Goal: Task Accomplishment & Management: Use online tool/utility

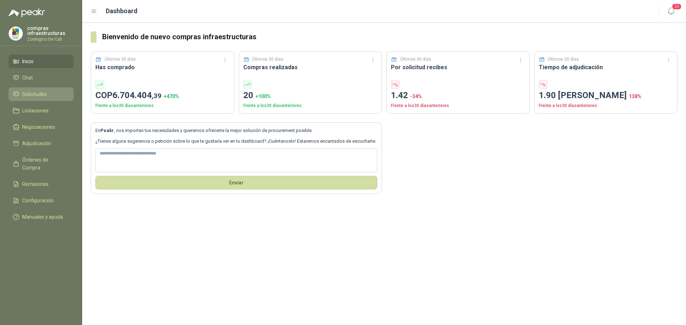
click at [41, 94] on span "Solicitudes" at bounding box center [34, 94] width 25 height 8
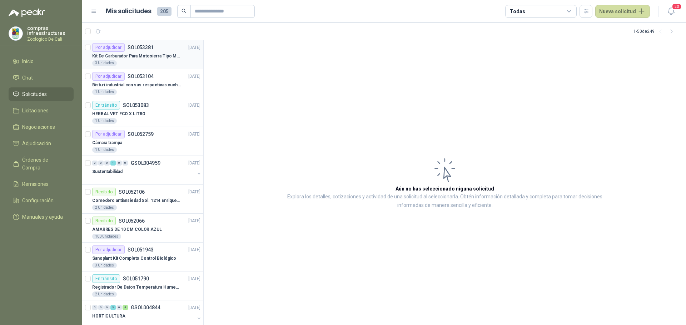
click at [155, 63] on div "3 Unidades" at bounding box center [146, 63] width 108 height 6
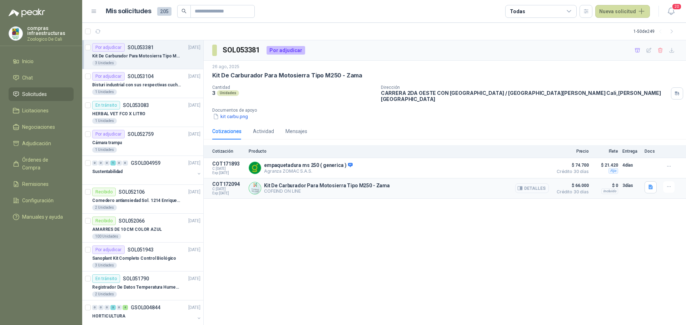
click at [528, 184] on button "Detalles" at bounding box center [532, 189] width 34 height 10
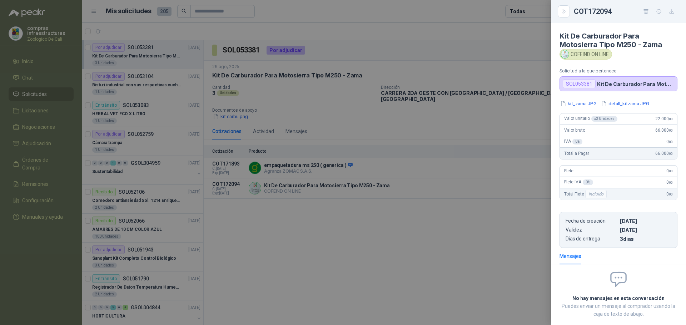
scroll to position [38, 0]
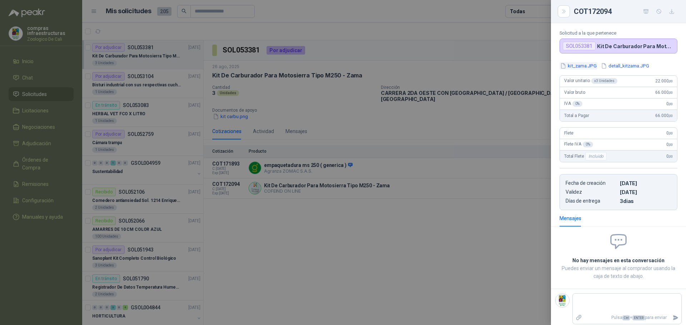
click at [581, 63] on button "kit_zama.JPG" at bounding box center [578, 65] width 38 height 7
click at [279, 212] on div at bounding box center [343, 162] width 686 height 325
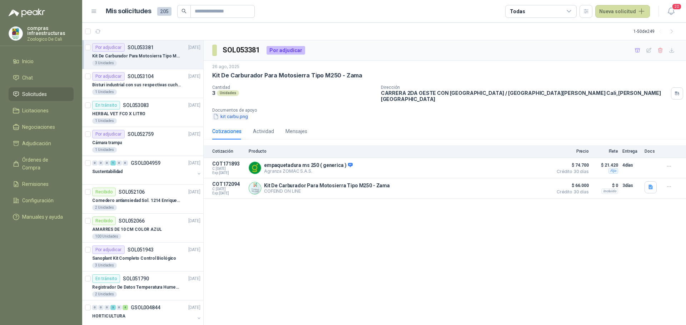
click at [230, 113] on button "kit carbu.png" at bounding box center [230, 116] width 36 height 7
click at [538, 184] on button "Detalles" at bounding box center [532, 189] width 34 height 10
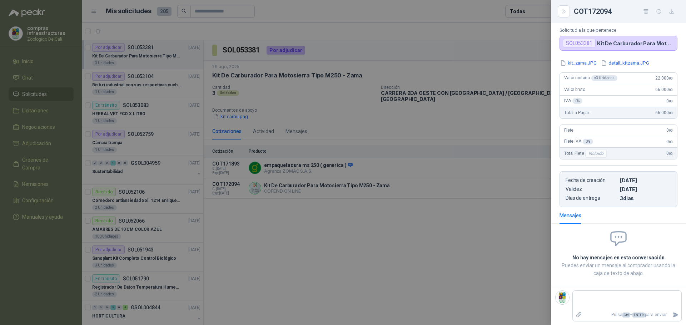
scroll to position [41, 0]
click at [428, 259] on div at bounding box center [343, 162] width 686 height 325
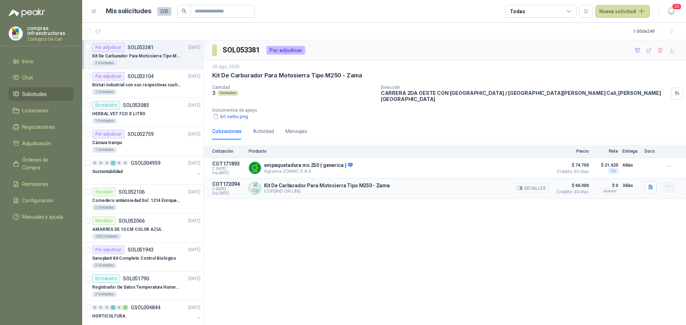
click at [667, 184] on icon "button" at bounding box center [669, 187] width 6 height 6
click at [658, 159] on button "Añadir" at bounding box center [654, 153] width 57 height 11
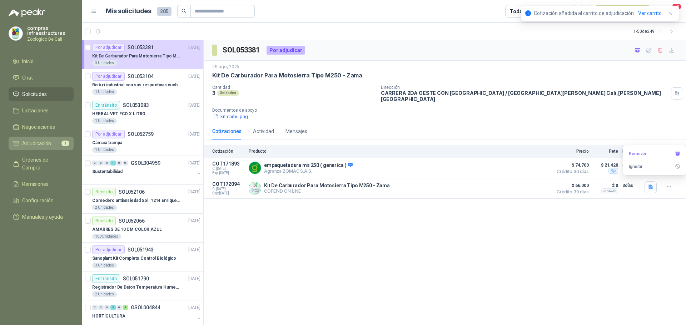
click at [53, 141] on li "Adjudicación 1" at bounding box center [41, 144] width 56 height 8
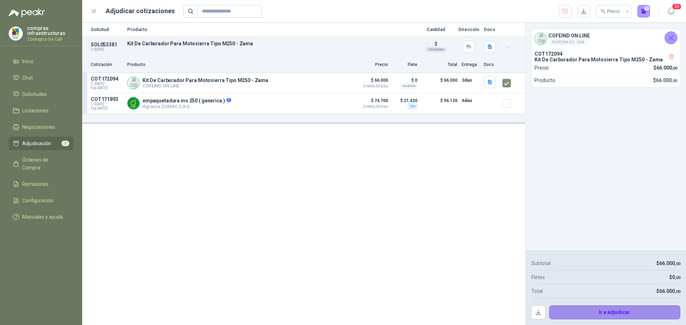
click at [611, 314] on button "Ir a adjudicar" at bounding box center [614, 313] width 131 height 14
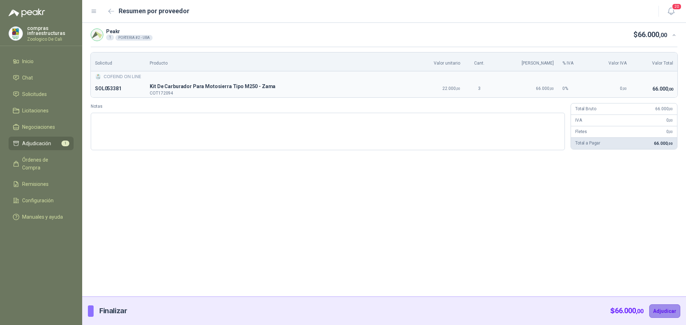
click at [663, 306] on button "Adjudicar" at bounding box center [664, 312] width 31 height 14
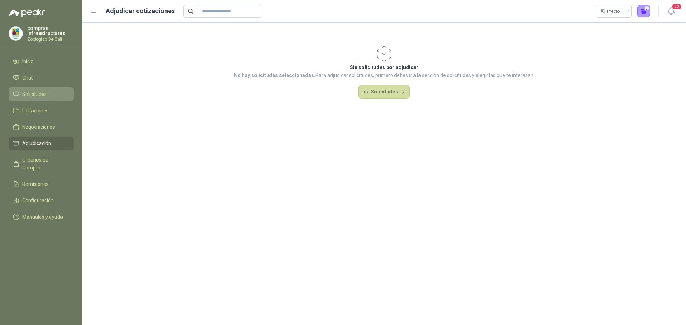
click at [39, 94] on span "Solicitudes" at bounding box center [34, 94] width 25 height 8
